Goal: Task Accomplishment & Management: Complete application form

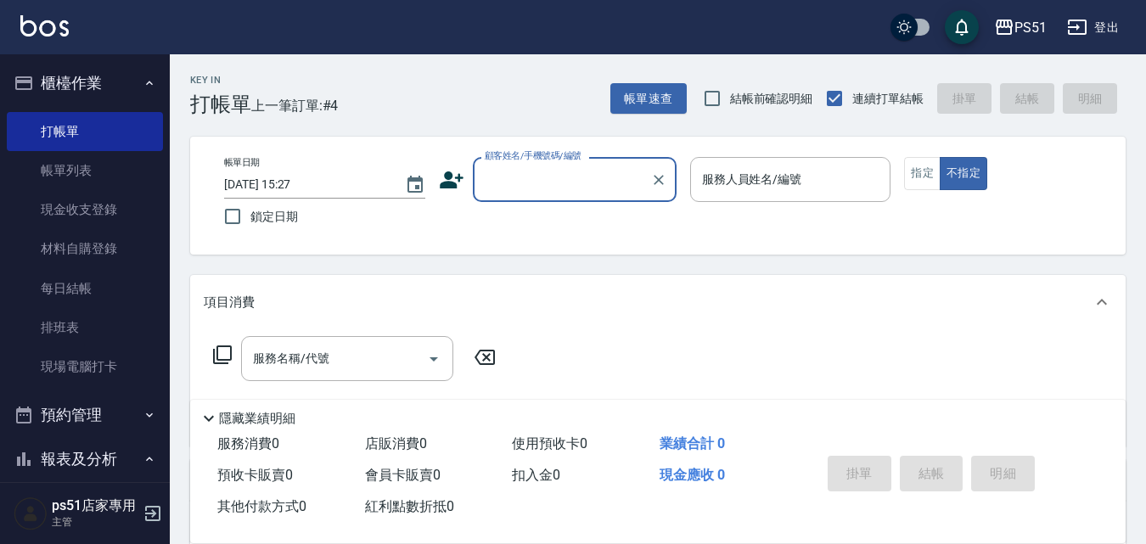
click at [591, 190] on input "顧客姓名/手機號碼/編號" at bounding box center [561, 180] width 163 height 30
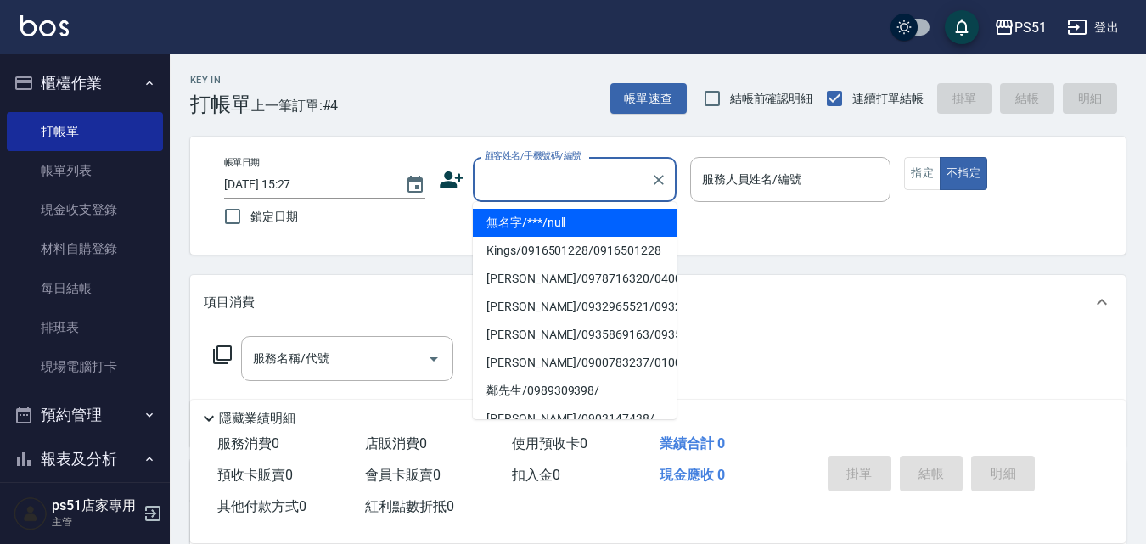
click at [617, 230] on li "無名字/***/null" at bounding box center [575, 223] width 204 height 28
type input "無名字/***/null"
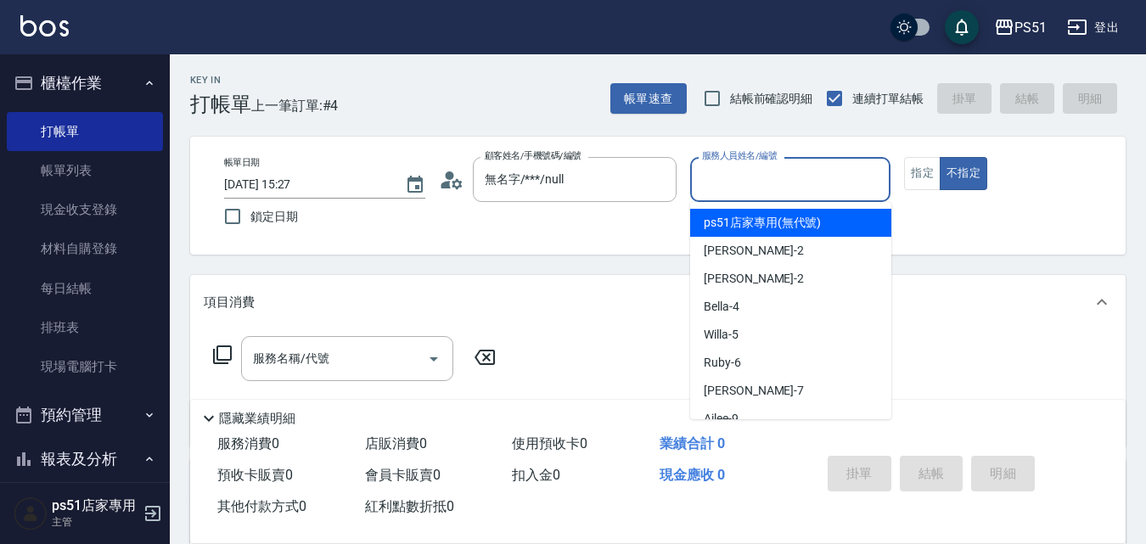
click at [712, 173] on input "服務人員姓名/編號" at bounding box center [791, 180] width 186 height 30
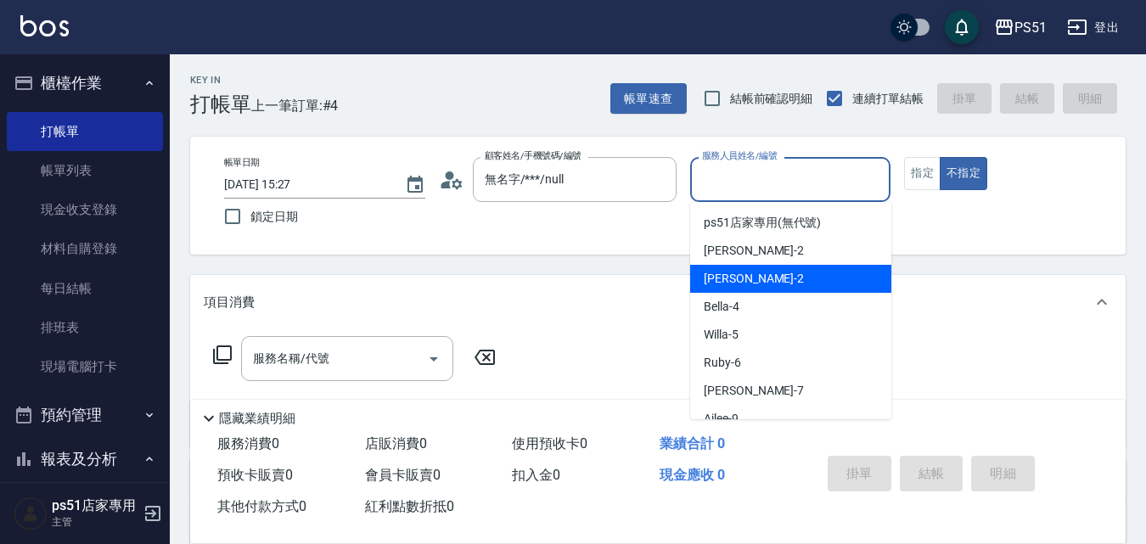
click at [753, 283] on div "[PERSON_NAME] -2" at bounding box center [790, 279] width 201 height 28
type input "[PERSON_NAME]-2"
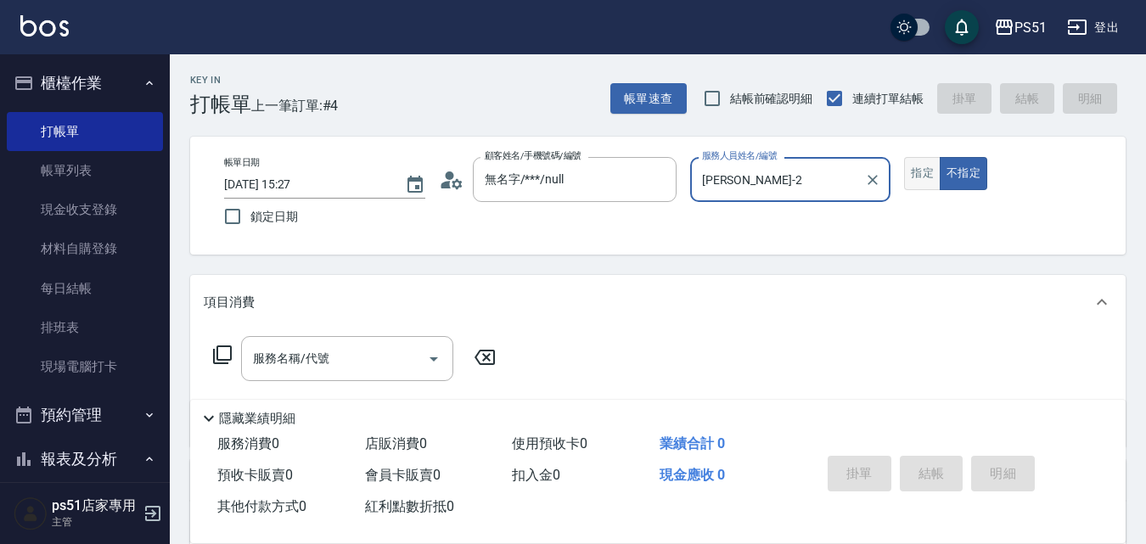
click at [922, 182] on button "指定" at bounding box center [922, 173] width 36 height 33
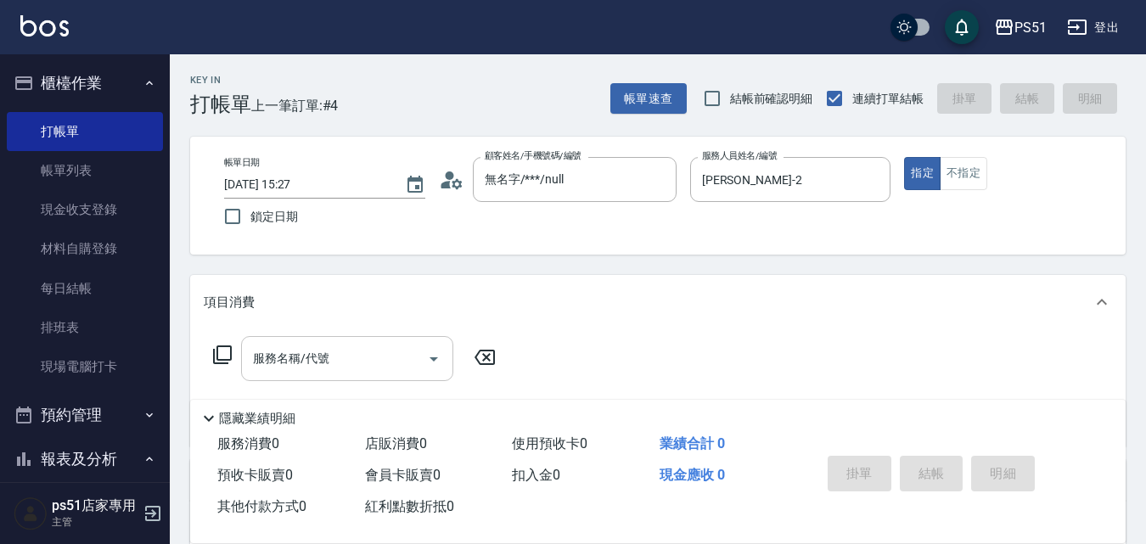
click at [386, 353] on input "服務名稱/代號" at bounding box center [334, 359] width 171 height 30
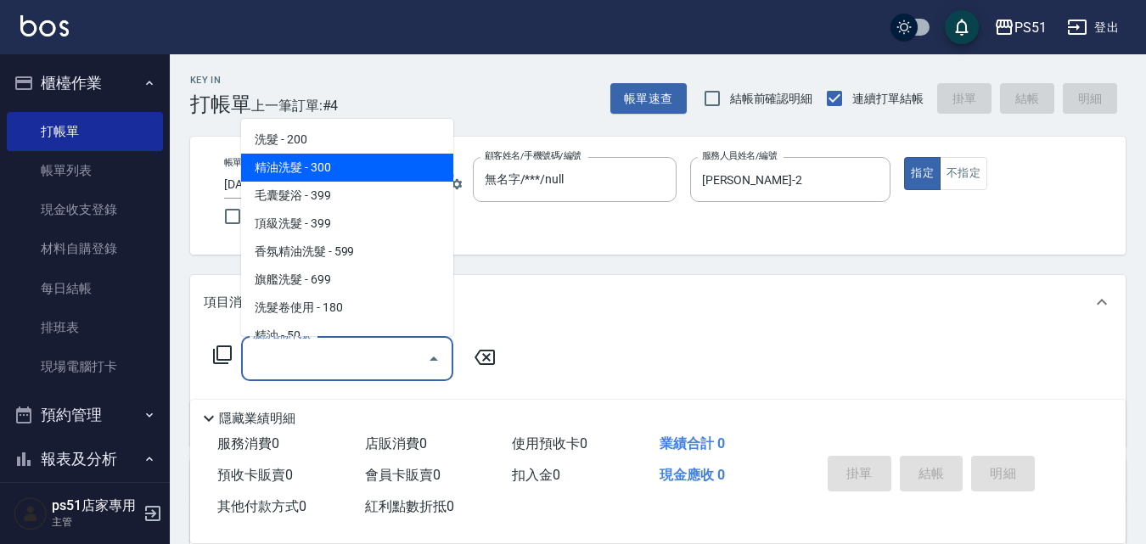
click at [356, 177] on span "精油洗髮 - 300" at bounding box center [347, 168] width 212 height 28
type input "精油洗髮(102)"
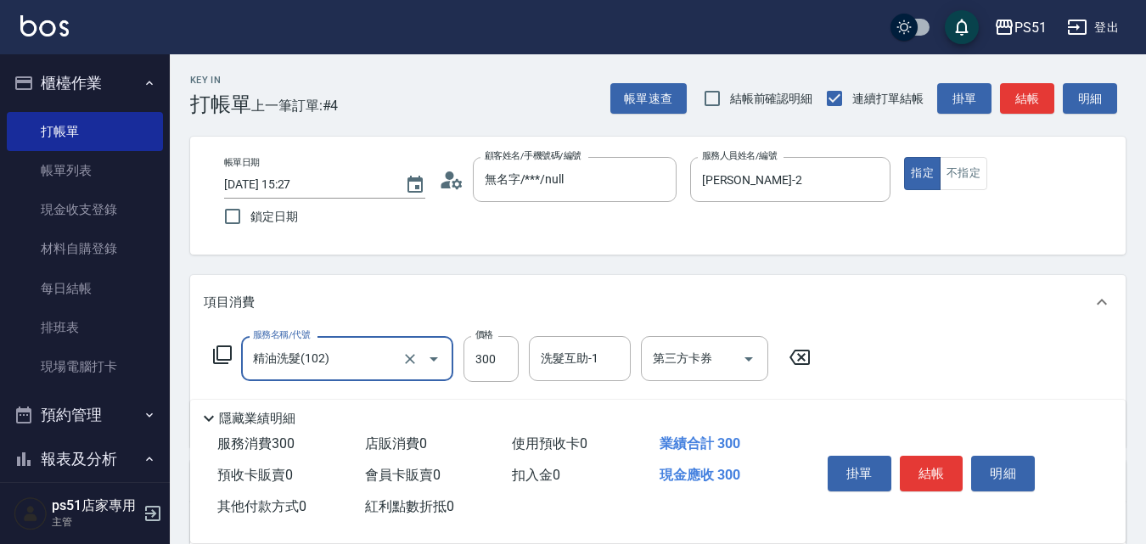
drag, startPoint x: 944, startPoint y: 462, endPoint x: 963, endPoint y: 454, distance: 20.2
click at [950, 462] on button "結帳" at bounding box center [932, 474] width 64 height 36
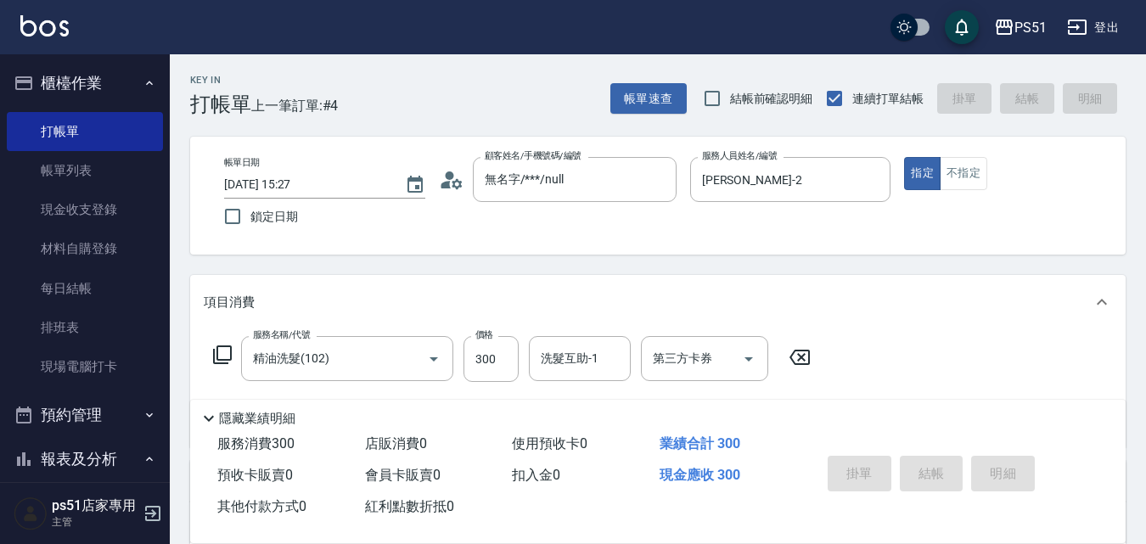
type input "[DATE] 16:37"
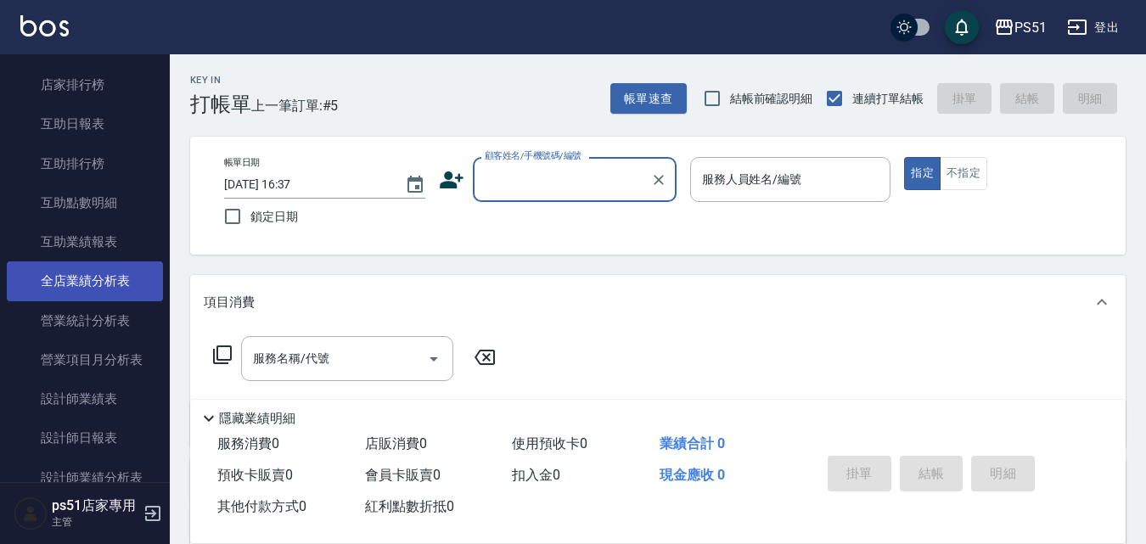
scroll to position [594, 0]
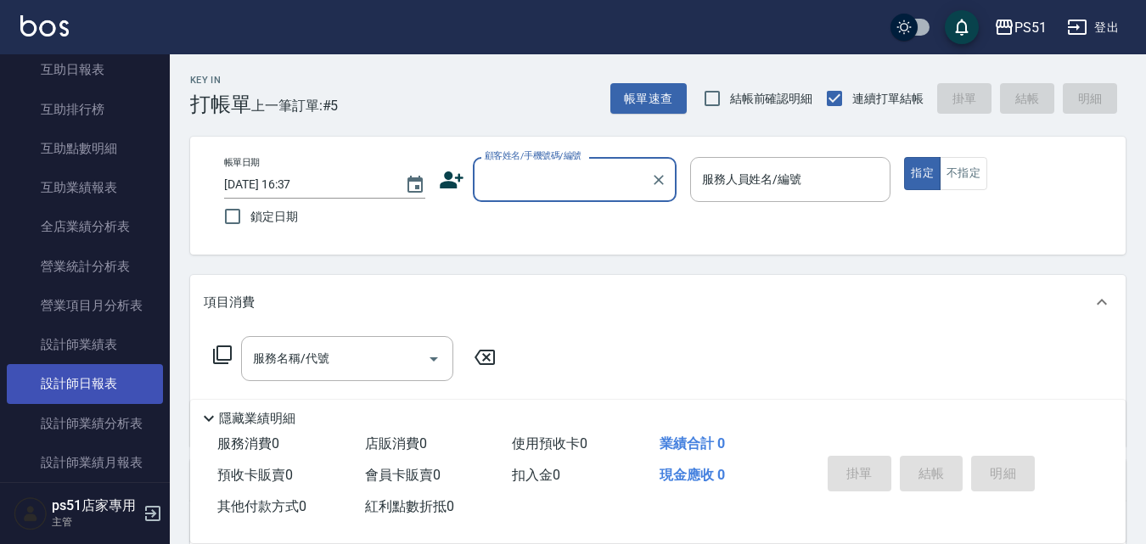
click at [126, 387] on link "設計師日報表" at bounding box center [85, 383] width 156 height 39
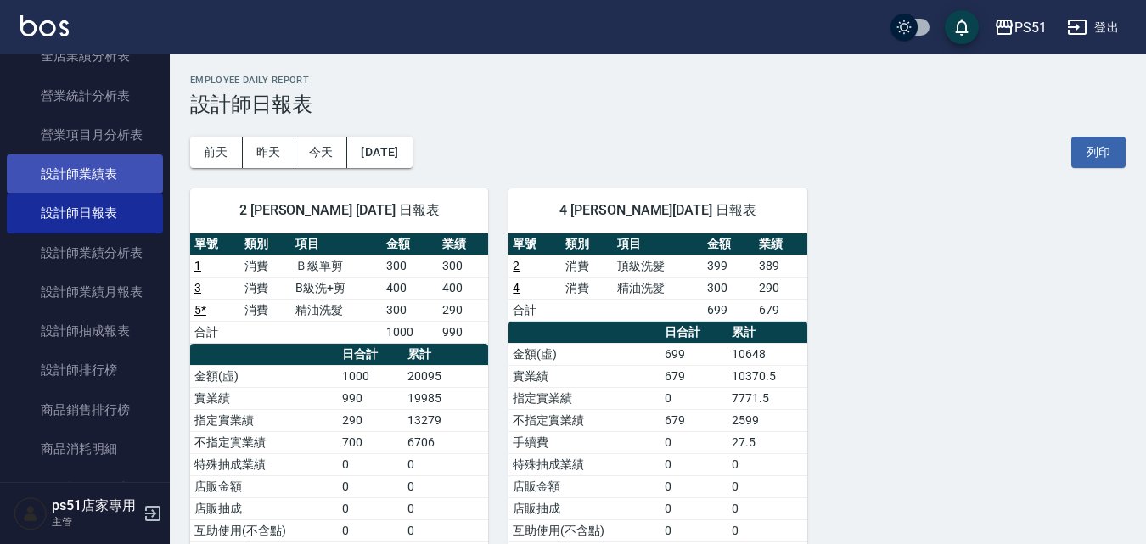
scroll to position [792, 0]
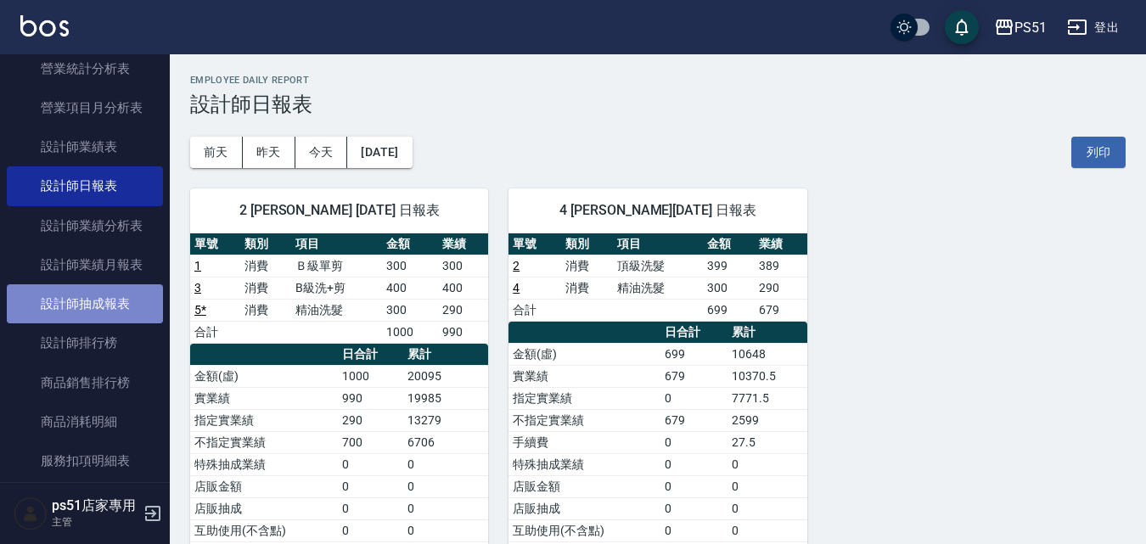
click at [112, 307] on link "設計師抽成報表" at bounding box center [85, 303] width 156 height 39
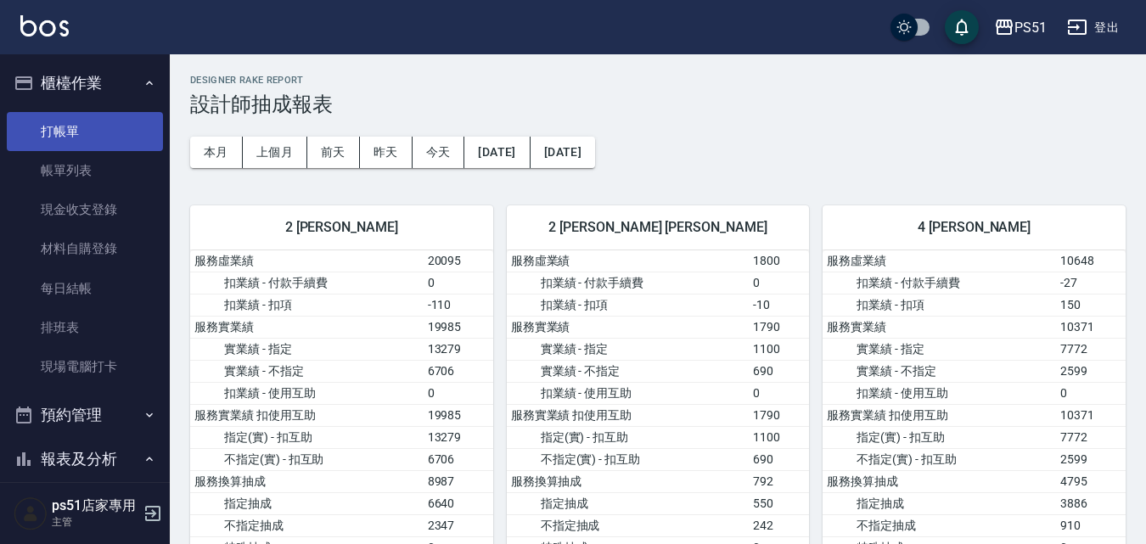
click at [101, 128] on link "打帳單" at bounding box center [85, 131] width 156 height 39
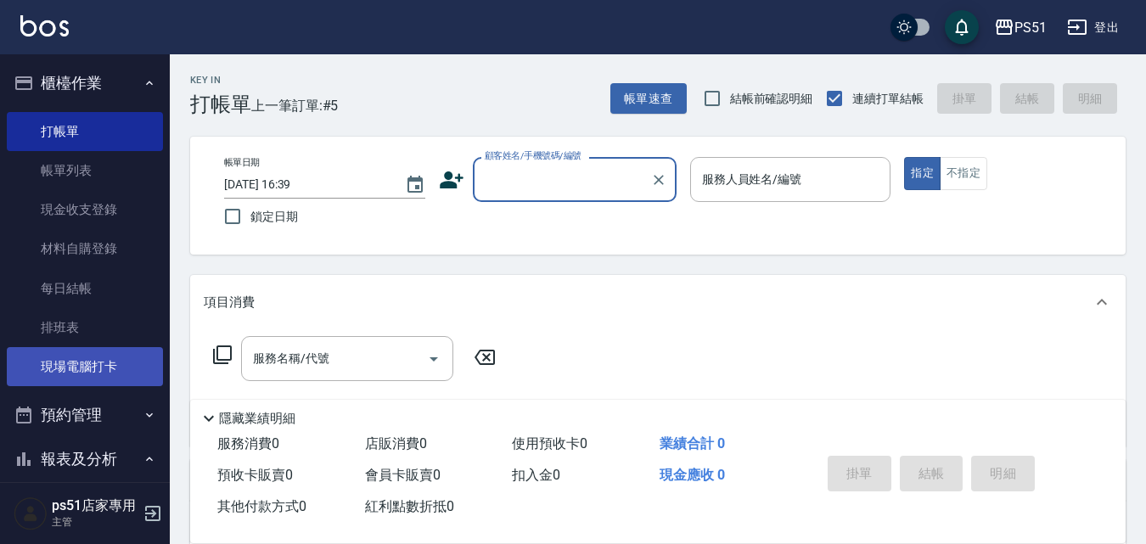
click at [90, 375] on link "現場電腦打卡" at bounding box center [85, 366] width 156 height 39
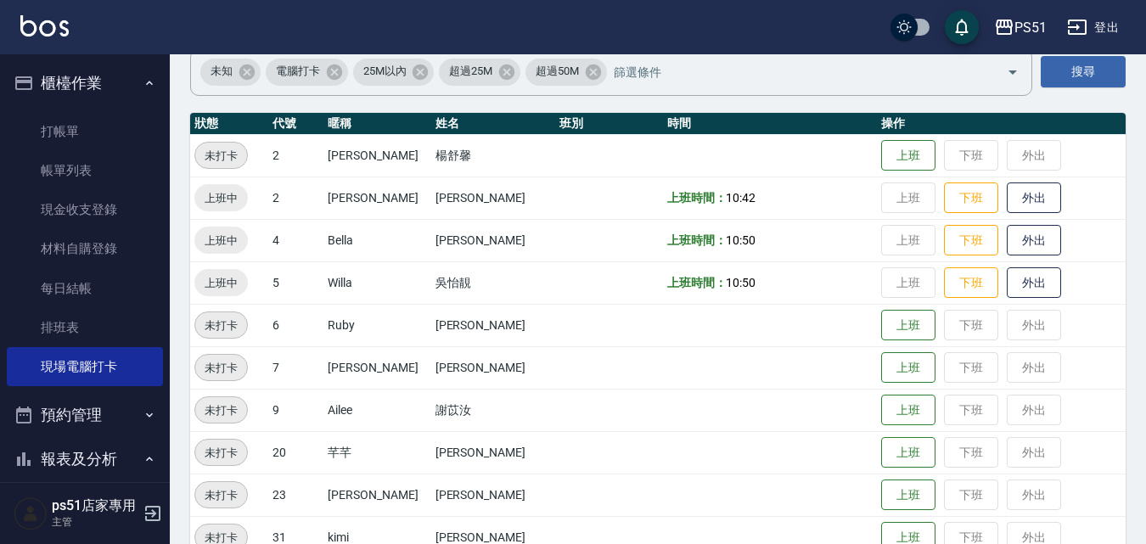
scroll to position [198, 0]
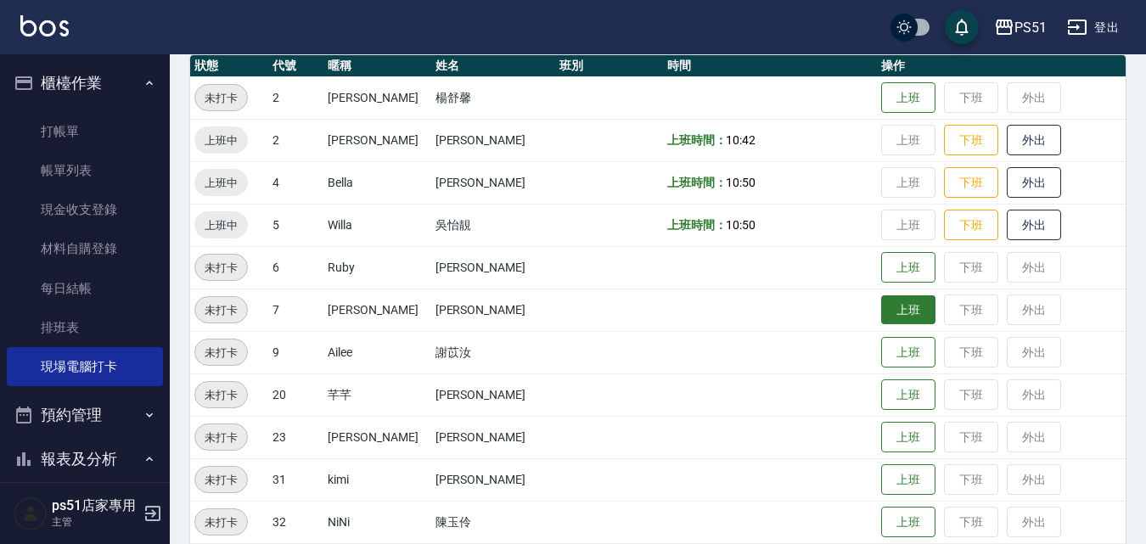
click at [881, 319] on button "上班" at bounding box center [908, 310] width 54 height 30
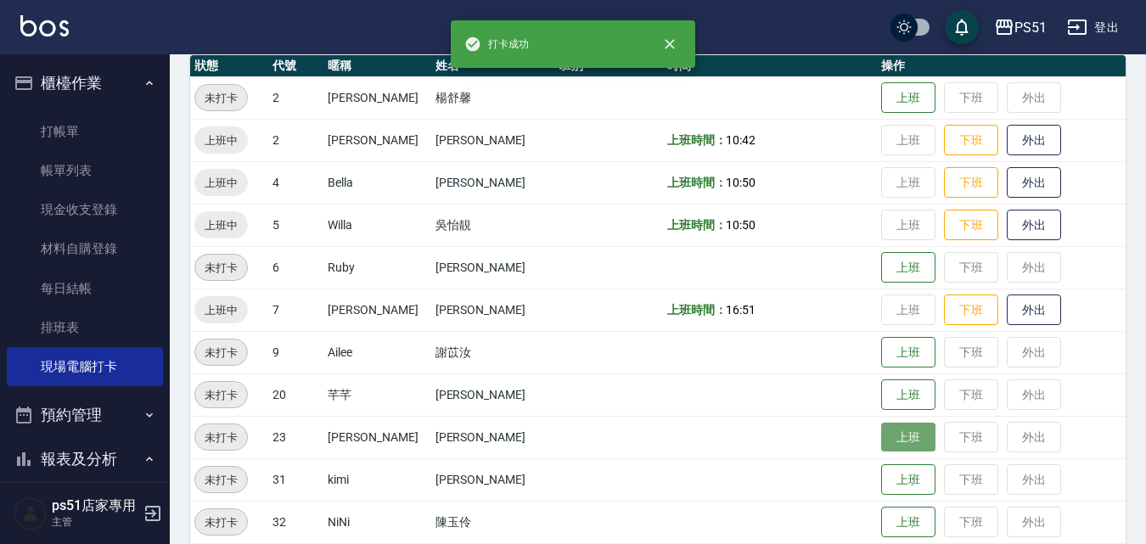
click at [890, 431] on button "上班" at bounding box center [908, 438] width 54 height 30
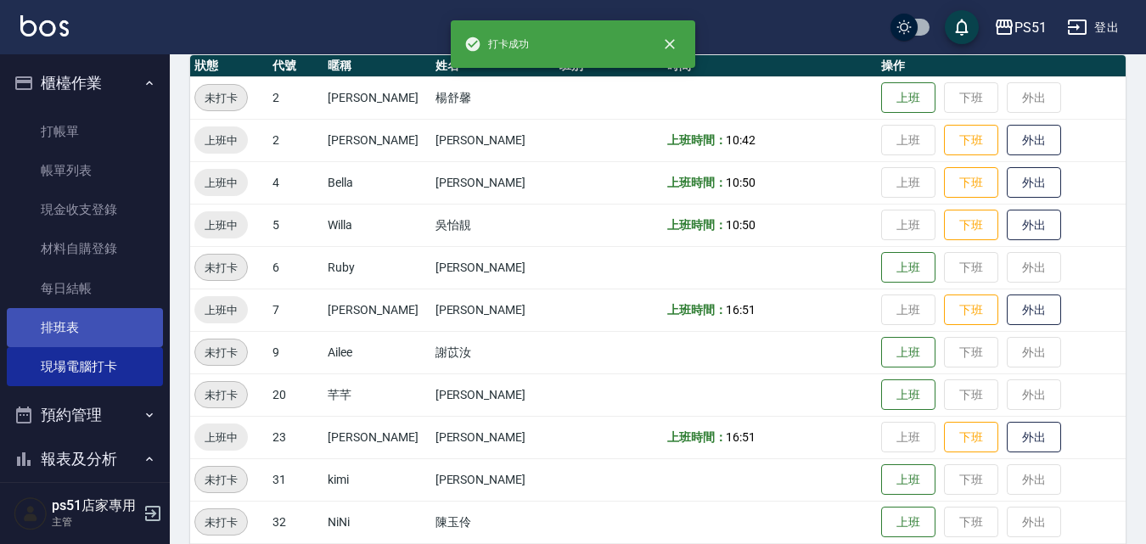
scroll to position [0, 0]
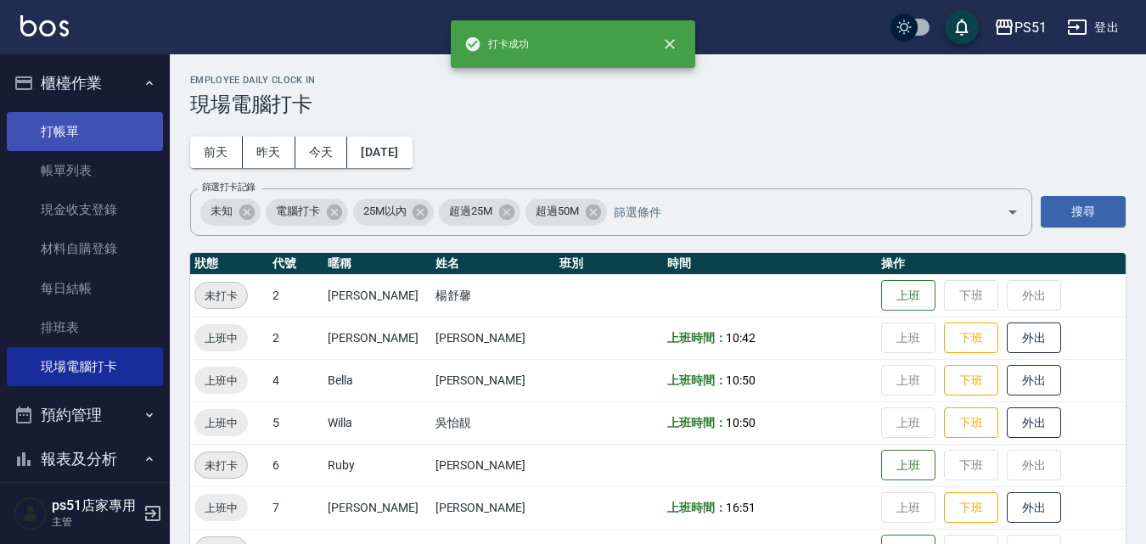
click at [92, 137] on link "打帳單" at bounding box center [85, 131] width 156 height 39
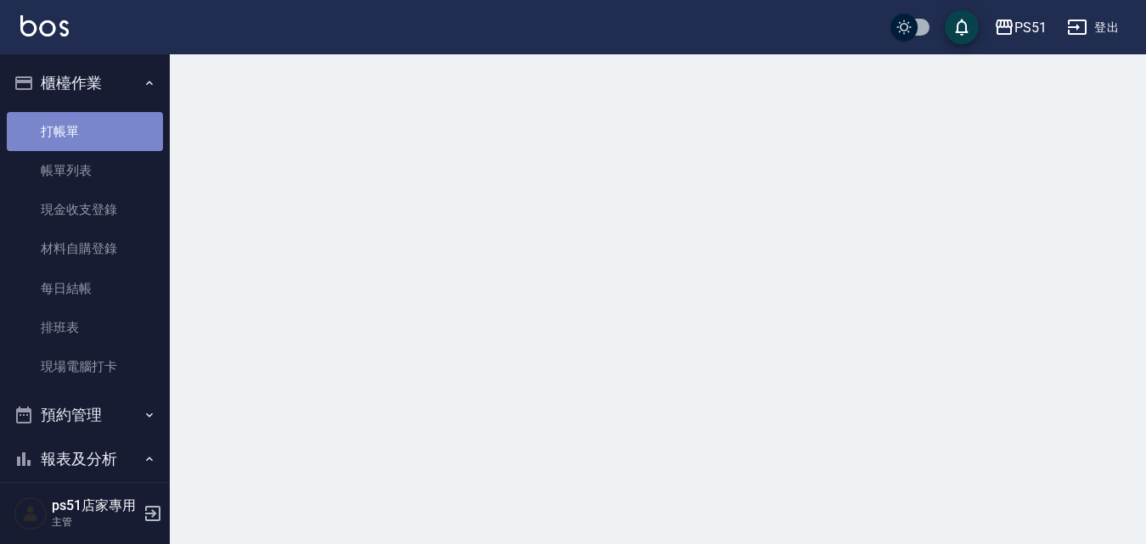
click at [92, 137] on link "打帳單" at bounding box center [85, 131] width 156 height 39
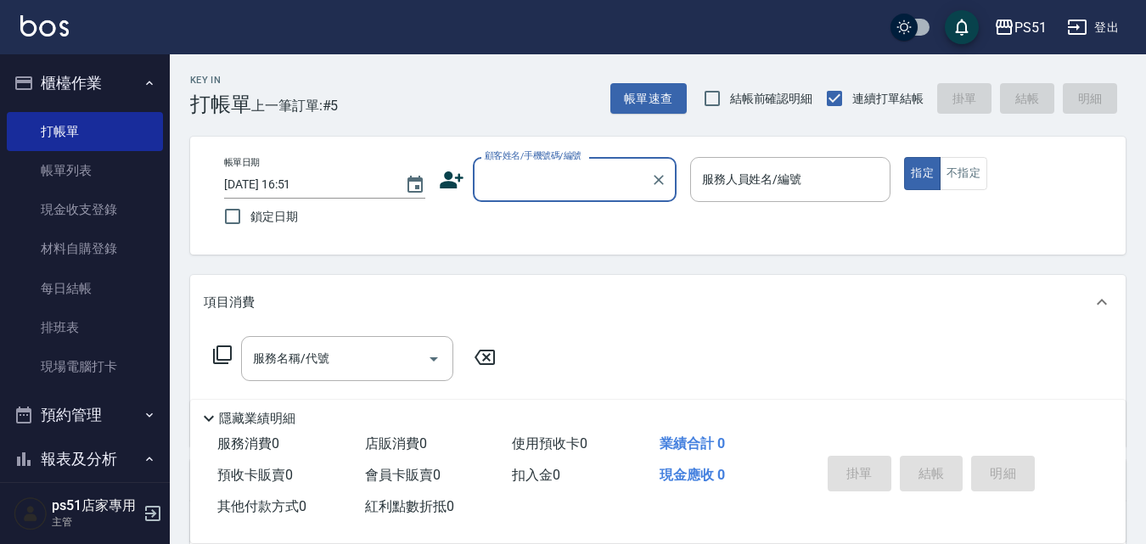
click at [510, 183] on input "顧客姓名/手機號碼/編號" at bounding box center [561, 180] width 163 height 30
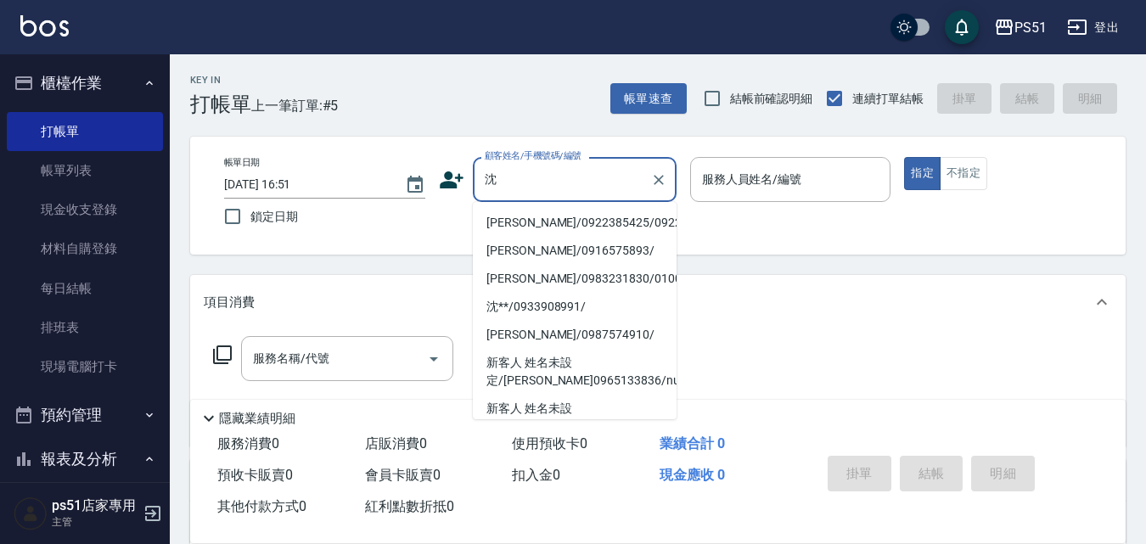
click at [635, 222] on li "[PERSON_NAME]/0922385425/0922385425" at bounding box center [575, 223] width 204 height 28
type input "[PERSON_NAME]/0922385425/0922385425"
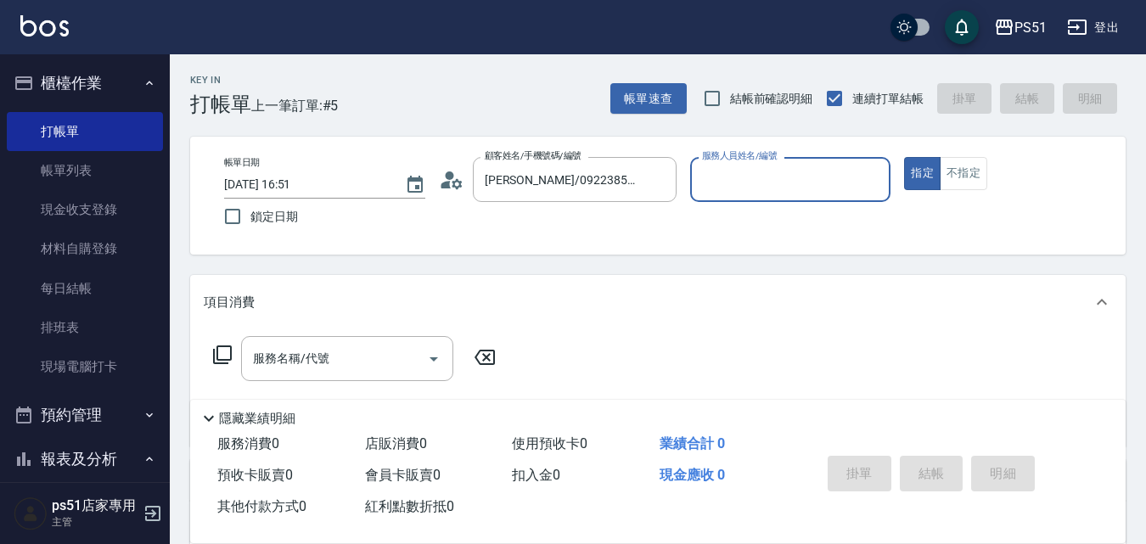
click at [773, 179] on input "服務人員姓名/編號" at bounding box center [791, 180] width 186 height 30
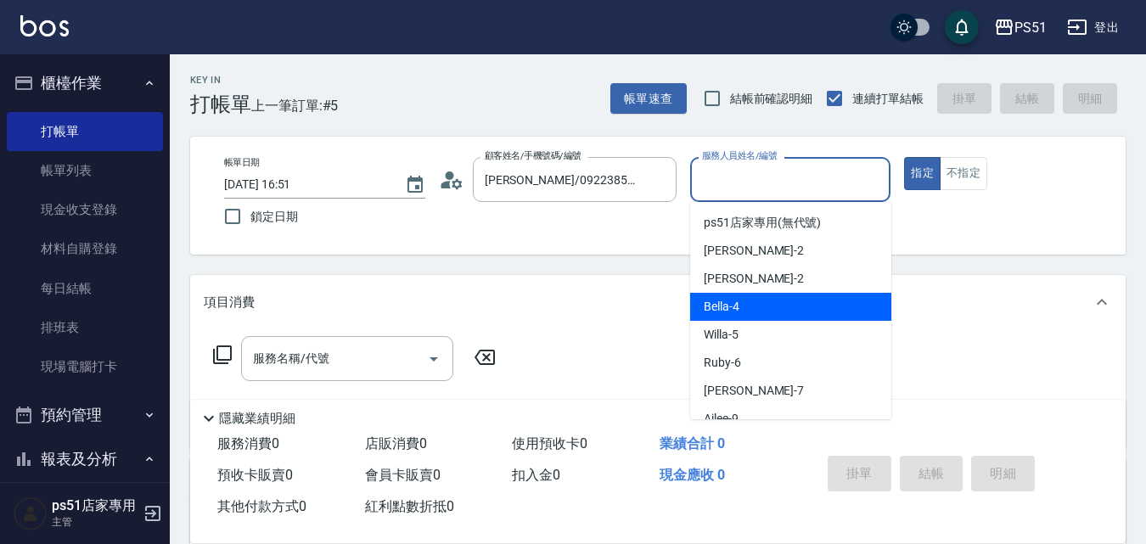
click at [747, 309] on div "Bella -4" at bounding box center [790, 307] width 201 height 28
type input "Bella-4"
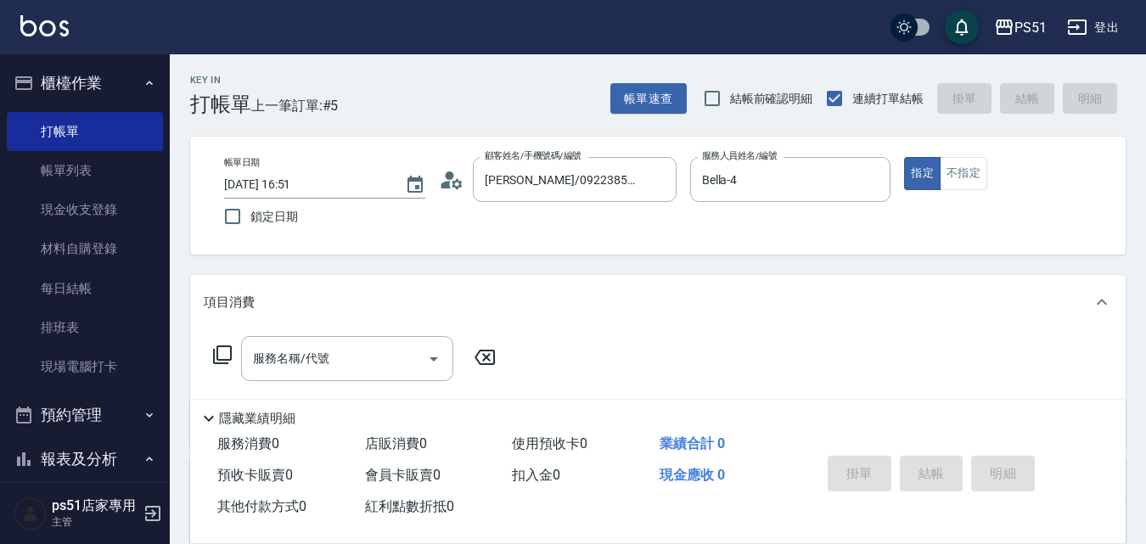
click at [231, 356] on icon at bounding box center [222, 354] width 19 height 19
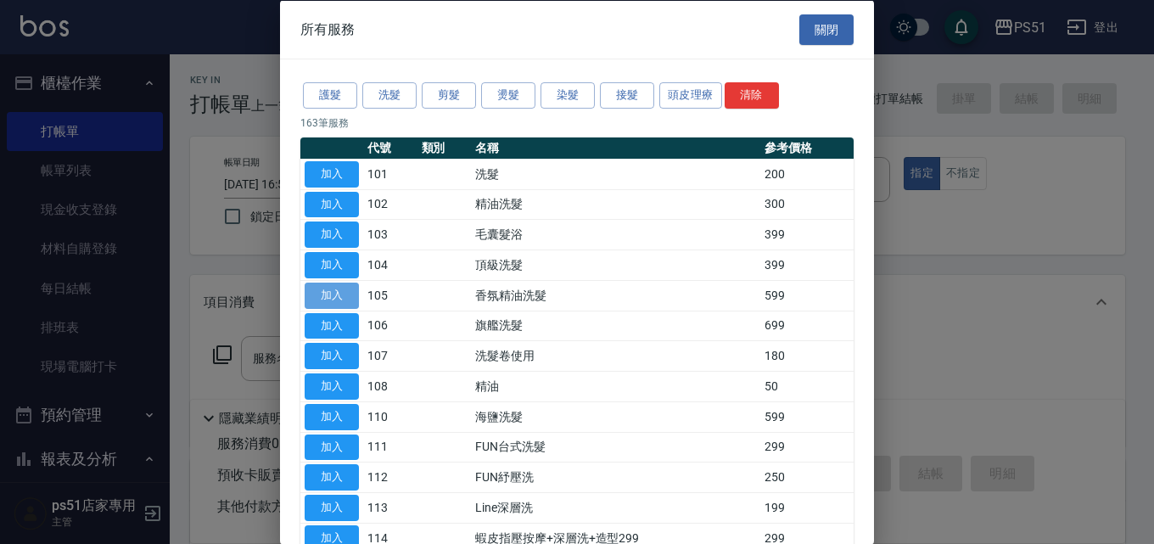
click at [322, 294] on button "加入" at bounding box center [332, 295] width 54 height 26
type input "香氛精油洗髮(105)"
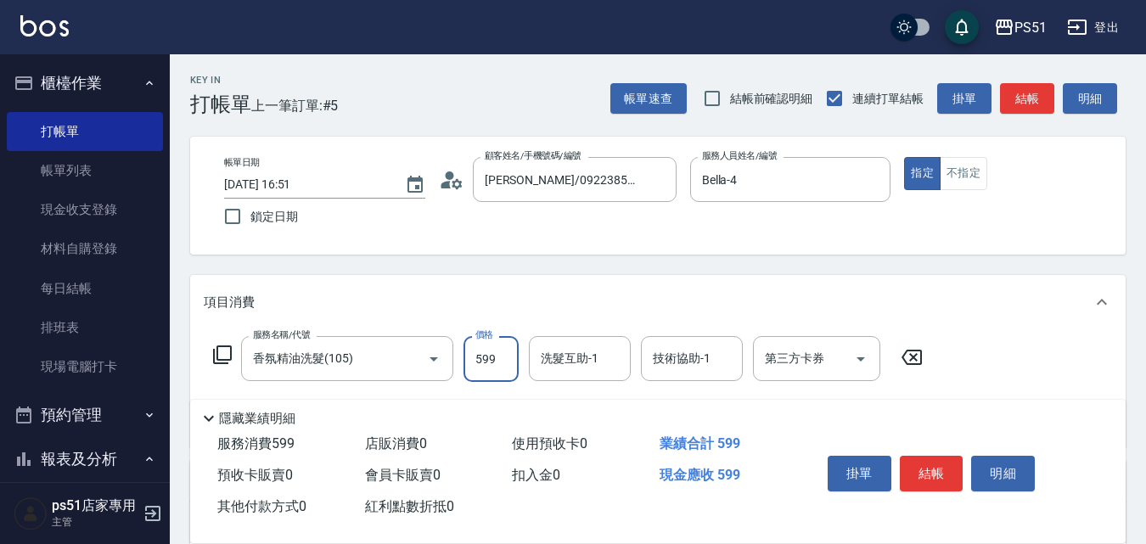
click at [498, 373] on input "599" at bounding box center [490, 359] width 55 height 46
type input "699"
click at [1031, 98] on button "結帳" at bounding box center [1027, 98] width 54 height 31
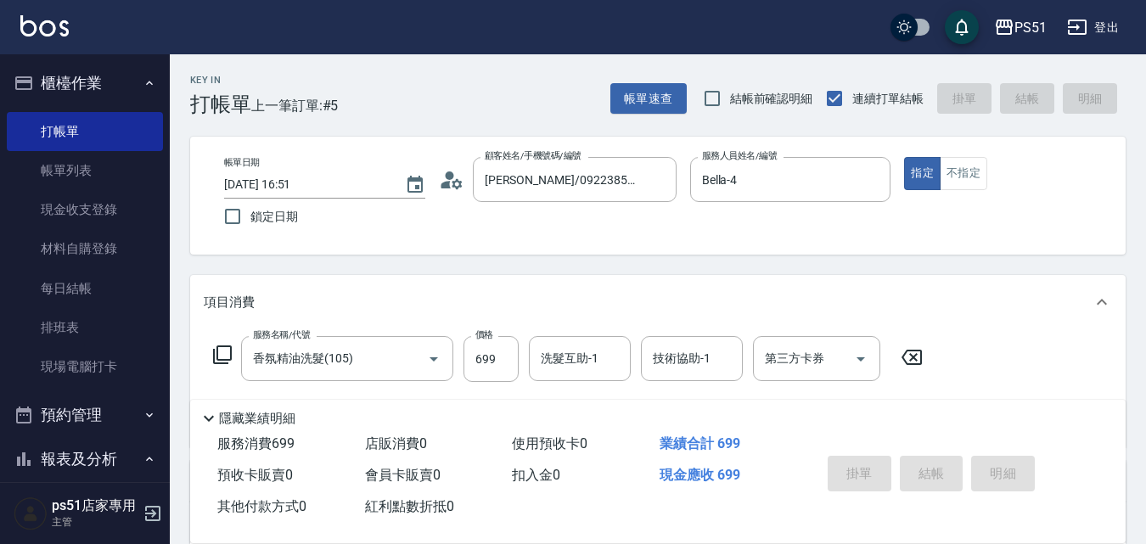
type input "[DATE] 16:53"
